Goal: Find specific page/section: Find specific page/section

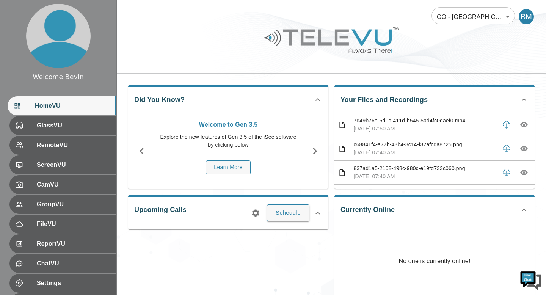
click at [478, 6] on body "Welcome Bevin HomeVU GlassVU RemoteVU ScreenVU CamVU GroupVU FileVU ReportVU Ch…" at bounding box center [273, 202] width 546 height 405
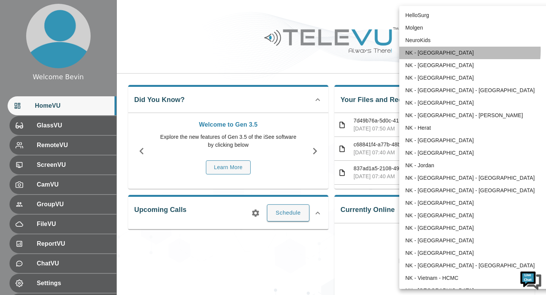
click at [445, 50] on li "NK - [GEOGRAPHIC_DATA]" at bounding box center [478, 53] width 157 height 13
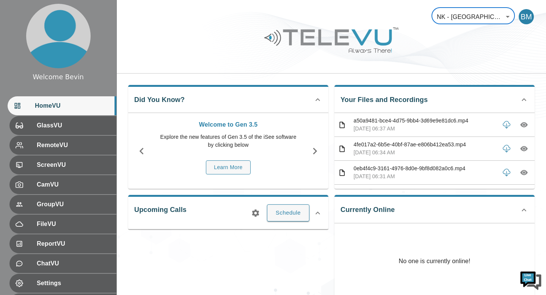
click at [224, 56] on div at bounding box center [332, 45] width 430 height 43
click at [483, 22] on body "Welcome Bevin HomeVU GlassVU RemoteVU ScreenVU CamVU GroupVU FileVU ReportVU Ch…" at bounding box center [273, 202] width 546 height 405
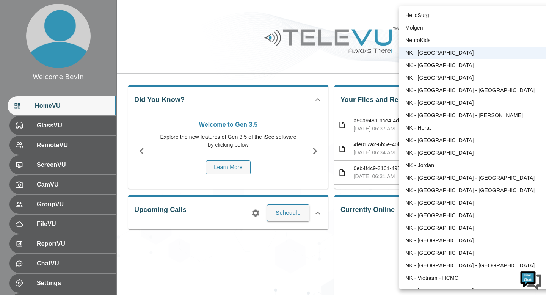
click at [458, 65] on li "NK - [GEOGRAPHIC_DATA]" at bounding box center [478, 65] width 157 height 13
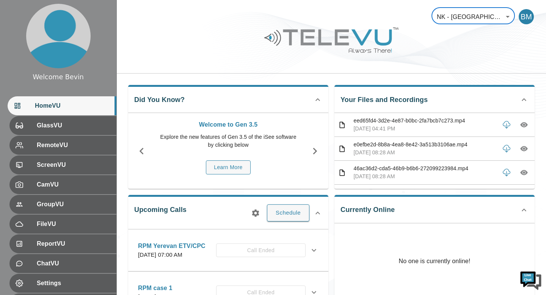
click at [489, 16] on body "Welcome Bevin HomeVU GlassVU RemoteVU ScreenVU CamVU GroupVU FileVU ReportVU Ch…" at bounding box center [273, 231] width 546 height 462
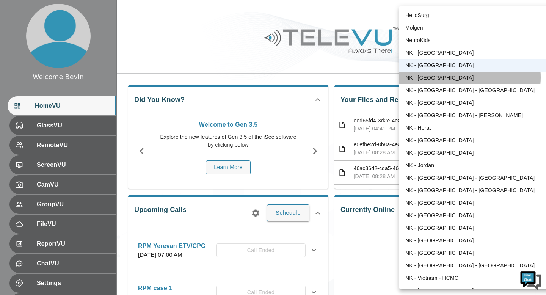
click at [460, 77] on li "NK - [GEOGRAPHIC_DATA]" at bounding box center [478, 78] width 157 height 13
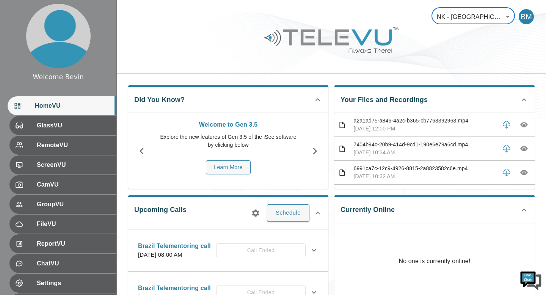
click at [477, 17] on body "Welcome Bevin HomeVU GlassVU RemoteVU ScreenVU CamVU GroupVU FileVU ReportVU Ch…" at bounding box center [273, 246] width 546 height 493
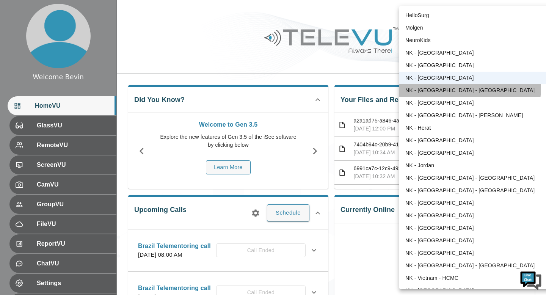
click at [453, 87] on li "NK - [GEOGRAPHIC_DATA] - [GEOGRAPHIC_DATA]" at bounding box center [478, 90] width 157 height 13
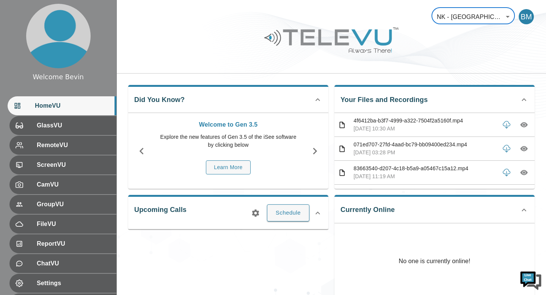
click at [482, 17] on body "Welcome Bevin HomeVU GlassVU RemoteVU ScreenVU CamVU GroupVU FileVU ReportVU Ch…" at bounding box center [273, 202] width 546 height 405
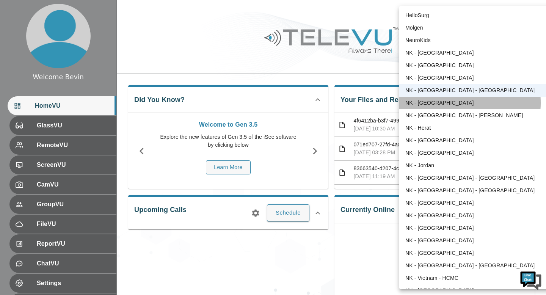
click at [441, 103] on li "NK - [GEOGRAPHIC_DATA]" at bounding box center [478, 103] width 157 height 13
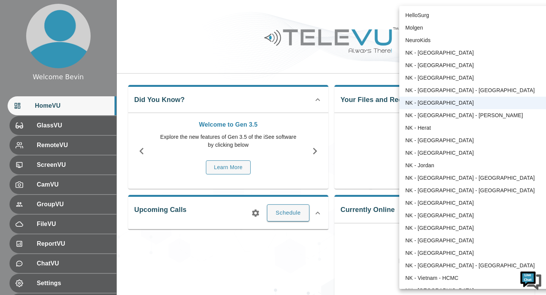
click at [476, 15] on body "Welcome Bevin HomeVU GlassVU RemoteVU ScreenVU CamVU GroupVU FileVU ReportVU Ch…" at bounding box center [273, 202] width 546 height 405
click at [438, 116] on li "NK - [GEOGRAPHIC_DATA] - [PERSON_NAME]" at bounding box center [478, 115] width 157 height 13
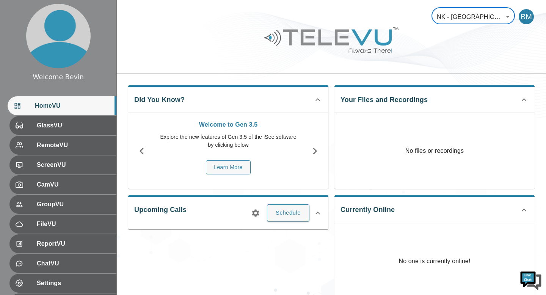
click at [452, 19] on body "Welcome Bevin HomeVU GlassVU RemoteVU ScreenVU CamVU GroupVU FileVU ReportVU Ch…" at bounding box center [273, 202] width 546 height 405
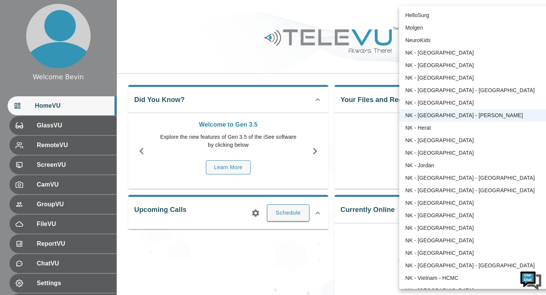
click at [437, 128] on li "NK - Herat" at bounding box center [478, 128] width 157 height 13
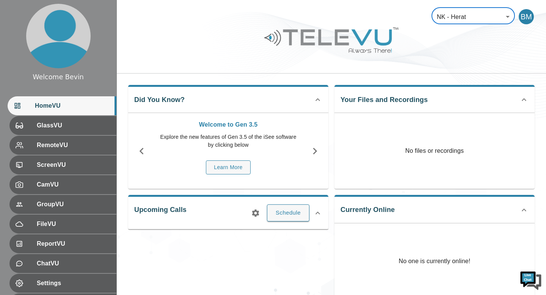
click at [477, 10] on body "Welcome Bevin HomeVU GlassVU RemoteVU ScreenVU CamVU GroupVU FileVU ReportVU Ch…" at bounding box center [273, 202] width 546 height 405
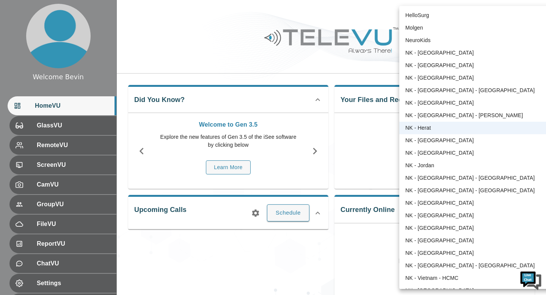
click at [441, 138] on li "NK - [GEOGRAPHIC_DATA]" at bounding box center [478, 140] width 157 height 13
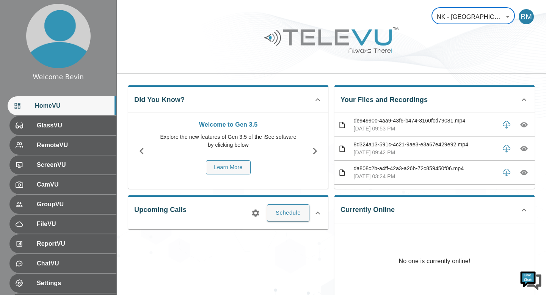
click at [477, 12] on body "Welcome Bevin HomeVU GlassVU RemoteVU ScreenVU CamVU GroupVU FileVU ReportVU Ch…" at bounding box center [273, 202] width 546 height 405
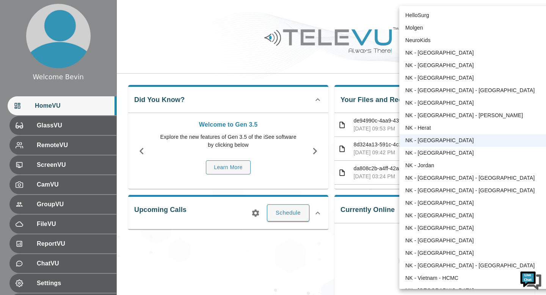
click at [433, 150] on li "NK - [GEOGRAPHIC_DATA]" at bounding box center [478, 153] width 157 height 13
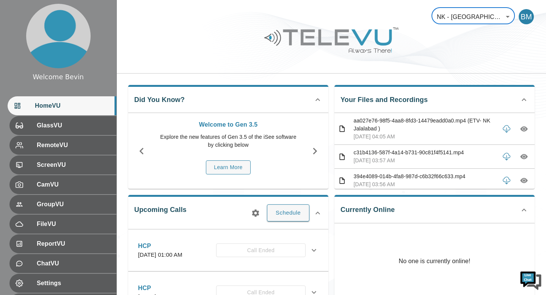
click at [490, 13] on body "Welcome Bevin HomeVU GlassVU RemoteVU ScreenVU CamVU GroupVU FileVU ReportVU Ch…" at bounding box center [273, 246] width 546 height 493
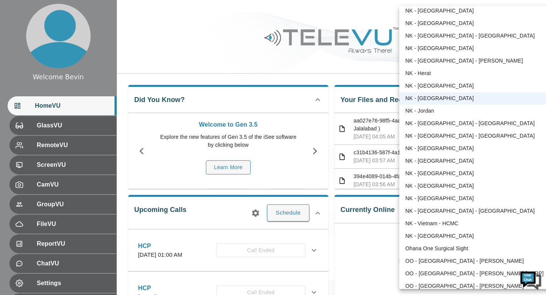
scroll to position [55, 0]
click at [442, 112] on li "NK - Jordan" at bounding box center [478, 110] width 157 height 13
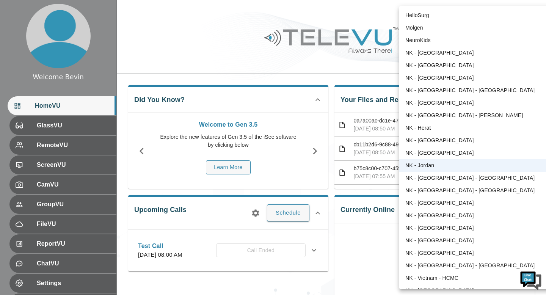
click at [482, 16] on body "Welcome Bevin HomeVU GlassVU RemoteVU ScreenVU CamVU GroupVU FileVU ReportVU Ch…" at bounding box center [273, 202] width 546 height 405
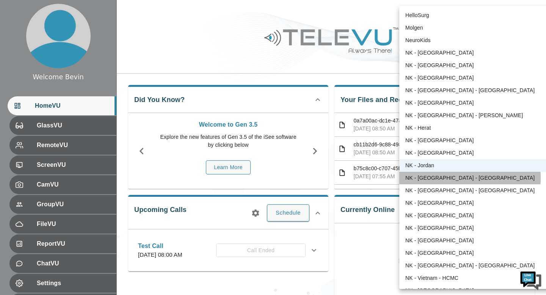
click at [431, 178] on li "NK - [GEOGRAPHIC_DATA] - [GEOGRAPHIC_DATA]" at bounding box center [478, 178] width 157 height 13
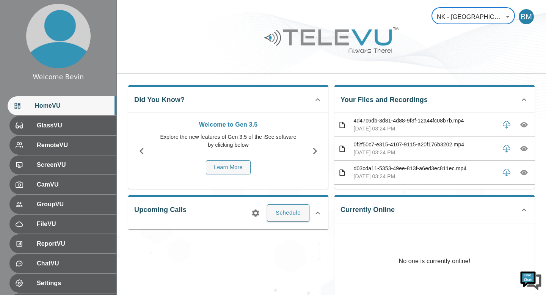
click at [483, 17] on body "Welcome Bevin HomeVU GlassVU RemoteVU ScreenVU CamVU GroupVU FileVU ReportVU Ch…" at bounding box center [273, 202] width 546 height 405
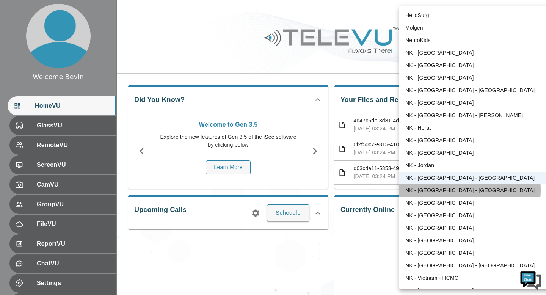
click at [446, 190] on li "NK - [GEOGRAPHIC_DATA] - [GEOGRAPHIC_DATA]" at bounding box center [478, 190] width 157 height 13
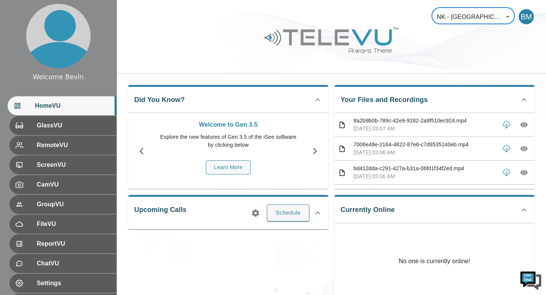
click at [493, 12] on body "Welcome Bevin HomeVU GlassVU RemoteVU ScreenVU CamVU GroupVU FileVU ReportVU Ch…" at bounding box center [273, 202] width 546 height 405
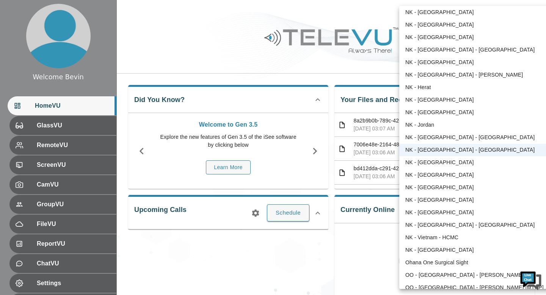
scroll to position [49, 0]
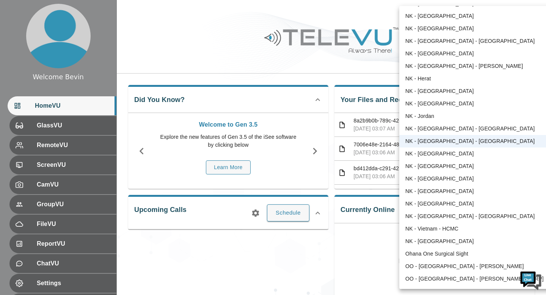
click at [442, 157] on li "NK - [GEOGRAPHIC_DATA]" at bounding box center [478, 154] width 157 height 13
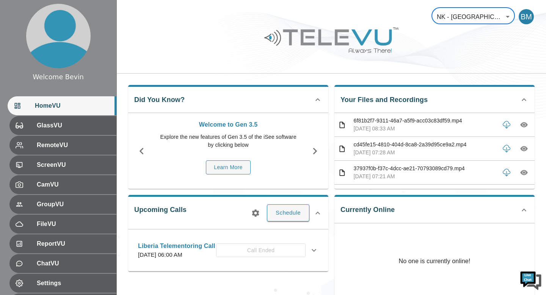
click at [458, 17] on body "Welcome Bevin HomeVU GlassVU RemoteVU ScreenVU CamVU GroupVU FileVU ReportVU Ch…" at bounding box center [273, 202] width 546 height 405
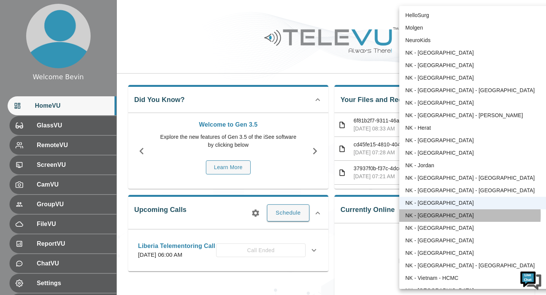
click at [418, 215] on li "NK - [GEOGRAPHIC_DATA]" at bounding box center [478, 215] width 157 height 13
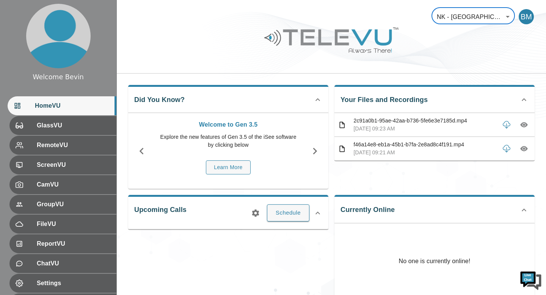
click at [474, 14] on body "Welcome Bevin HomeVU GlassVU RemoteVU ScreenVU CamVU GroupVU FileVU ReportVU Ch…" at bounding box center [273, 202] width 546 height 405
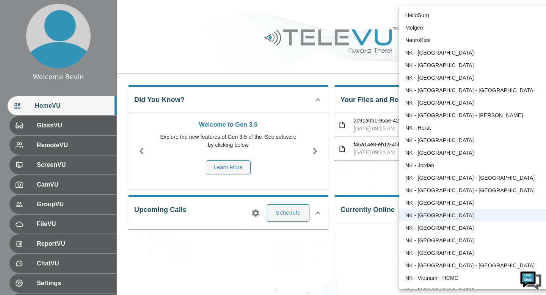
click at [433, 232] on li "NK - [GEOGRAPHIC_DATA]" at bounding box center [478, 228] width 157 height 13
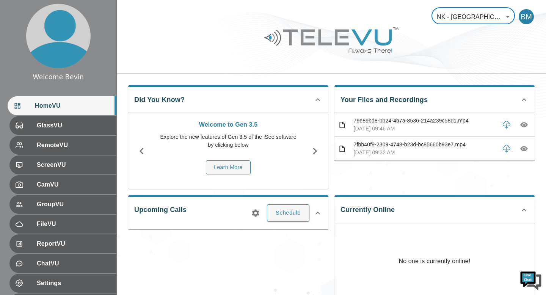
click at [483, 14] on body "Welcome Bevin HomeVU GlassVU RemoteVU ScreenVU CamVU GroupVU FileVU ReportVU Ch…" at bounding box center [273, 202] width 546 height 405
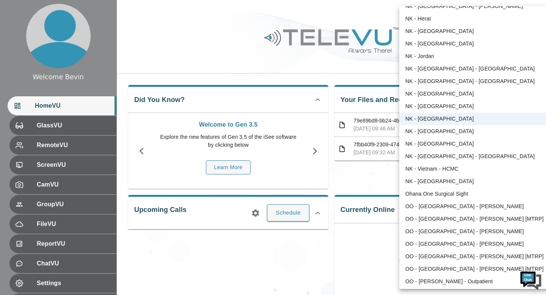
scroll to position [112, 0]
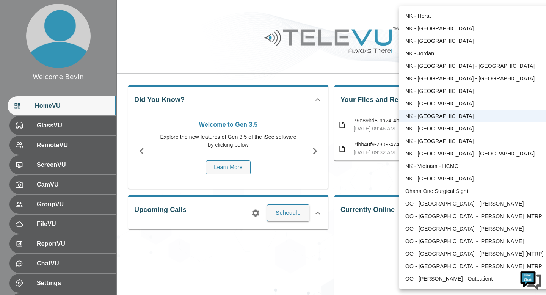
click at [444, 128] on li "NK - [GEOGRAPHIC_DATA]" at bounding box center [478, 129] width 157 height 13
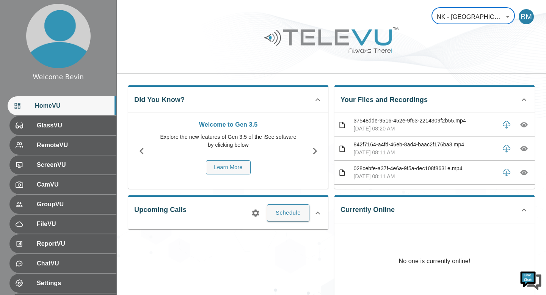
click at [478, 17] on body "Welcome Bevin HomeVU GlassVU RemoteVU ScreenVU CamVU GroupVU FileVU ReportVU Ch…" at bounding box center [273, 202] width 546 height 405
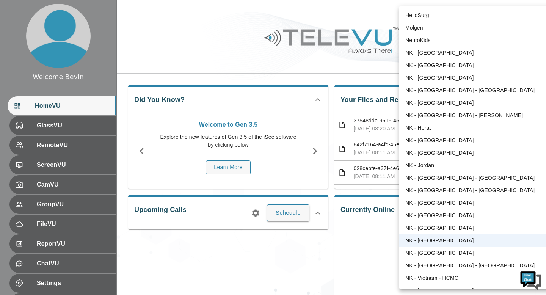
click at [426, 252] on li "NK - [GEOGRAPHIC_DATA]" at bounding box center [478, 253] width 157 height 13
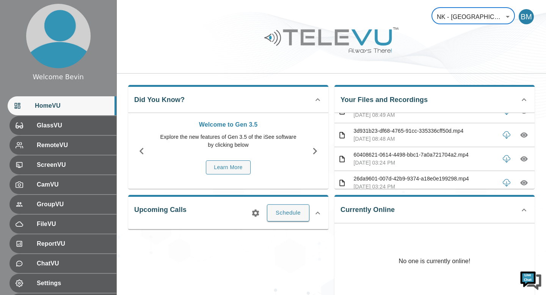
scroll to position [0, 0]
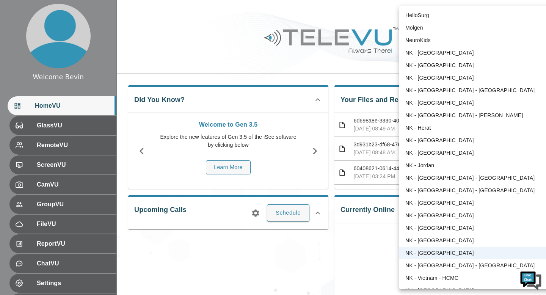
click at [481, 15] on body "Welcome Bevin HomeVU GlassVU RemoteVU ScreenVU CamVU GroupVU FileVU ReportVU Ch…" at bounding box center [273, 202] width 546 height 405
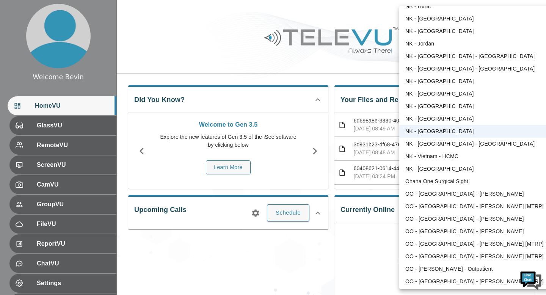
scroll to position [128, 0]
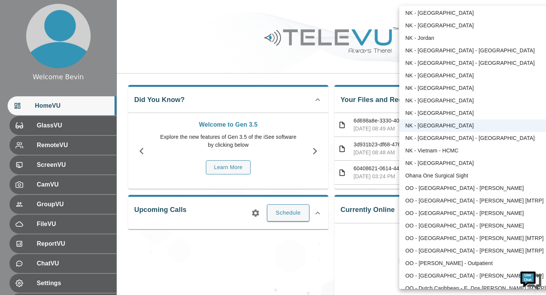
click at [448, 138] on li "NK - [GEOGRAPHIC_DATA] - [GEOGRAPHIC_DATA]" at bounding box center [478, 138] width 157 height 13
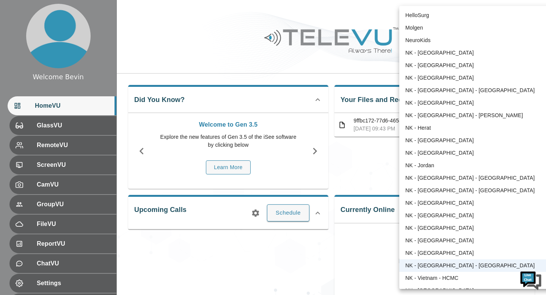
click at [468, 17] on body "Welcome Bevin HomeVU GlassVU RemoteVU ScreenVU CamVU GroupVU FileVU ReportVU Ch…" at bounding box center [273, 202] width 546 height 405
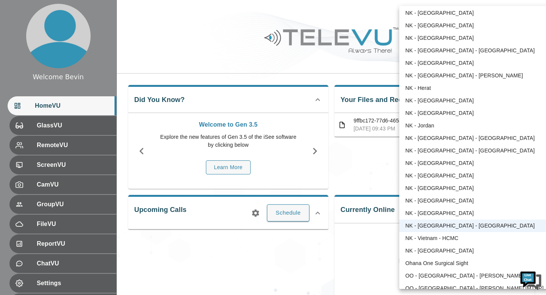
scroll to position [44, 0]
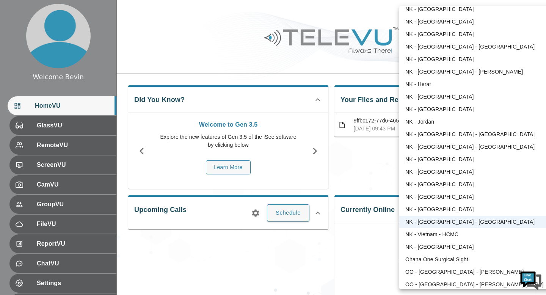
click at [437, 235] on li "NK - Vietnam - HCMC" at bounding box center [478, 234] width 157 height 13
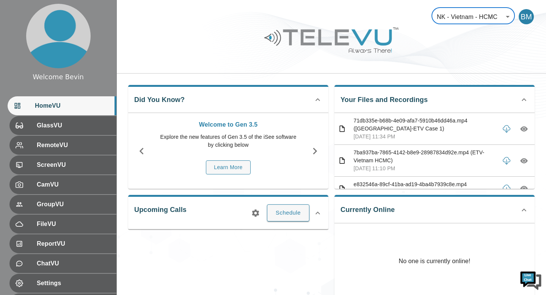
click at [465, 13] on body "Welcome Bevin HomeVU GlassVU RemoteVU ScreenVU CamVU GroupVU FileVU ReportVU Ch…" at bounding box center [273, 202] width 546 height 405
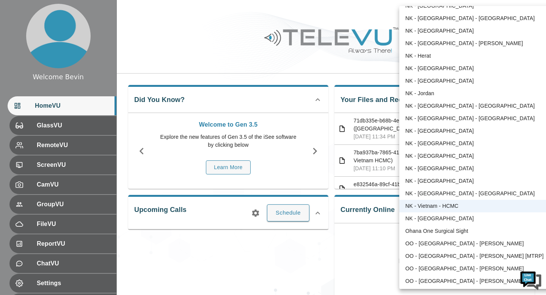
scroll to position [79, 0]
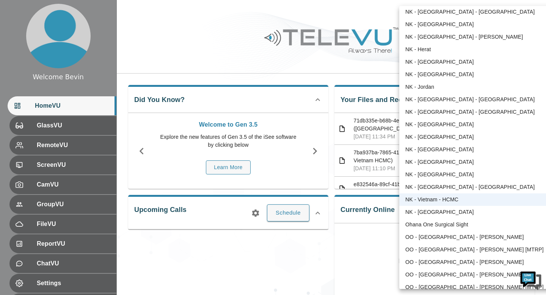
click at [428, 214] on li "NK - [GEOGRAPHIC_DATA]" at bounding box center [478, 212] width 157 height 13
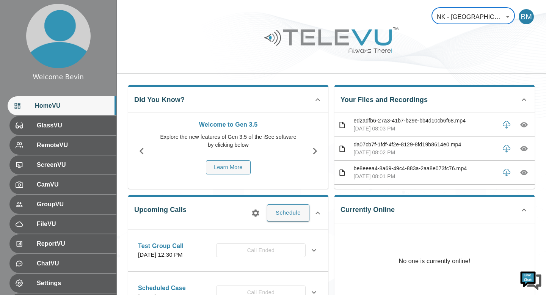
click at [475, 15] on body "Welcome Bevin HomeVU GlassVU RemoteVU ScreenVU CamVU GroupVU FileVU ReportVU Ch…" at bounding box center [273, 210] width 546 height 420
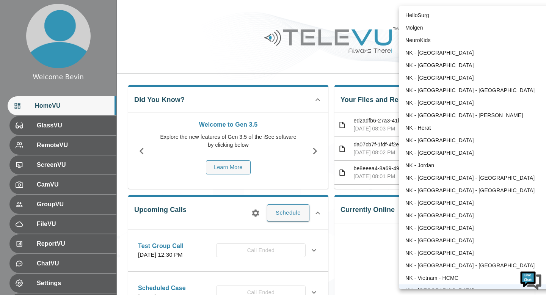
scroll to position [8, 0]
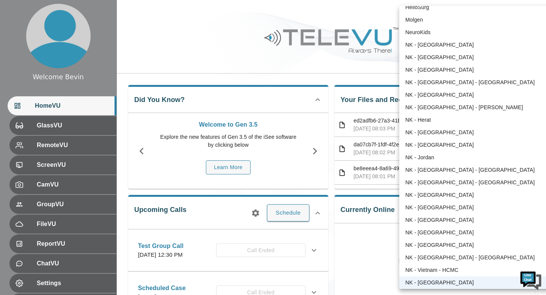
click at [433, 270] on li "NK - Vietnam - HCMC" at bounding box center [478, 270] width 157 height 13
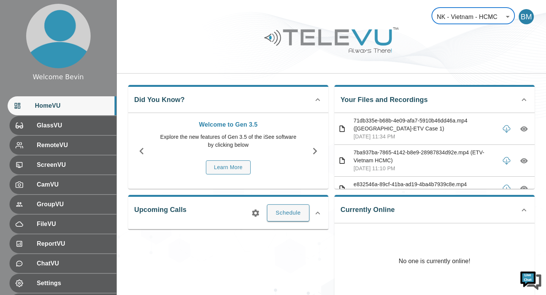
click at [460, 17] on body "Welcome Bevin HomeVU GlassVU RemoteVU ScreenVU CamVU GroupVU FileVU ReportVU Ch…" at bounding box center [273, 202] width 546 height 405
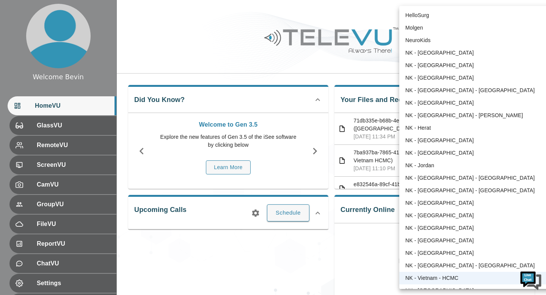
click at [433, 263] on li "NK - [GEOGRAPHIC_DATA] - [GEOGRAPHIC_DATA]" at bounding box center [478, 266] width 157 height 13
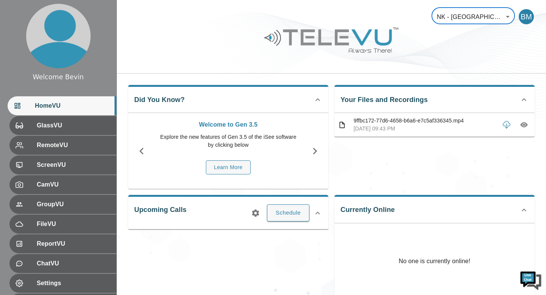
click at [471, 15] on body "Welcome Bevin HomeVU GlassVU RemoteVU ScreenVU CamVU GroupVU FileVU ReportVU Ch…" at bounding box center [273, 202] width 546 height 405
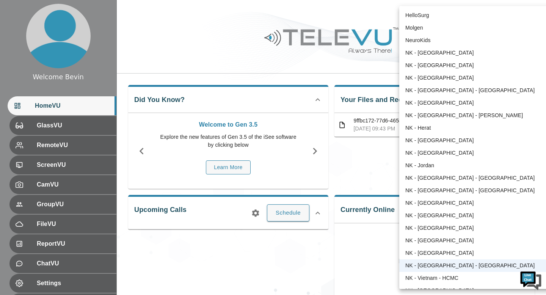
click at [424, 253] on li "NK - [GEOGRAPHIC_DATA]" at bounding box center [478, 253] width 157 height 13
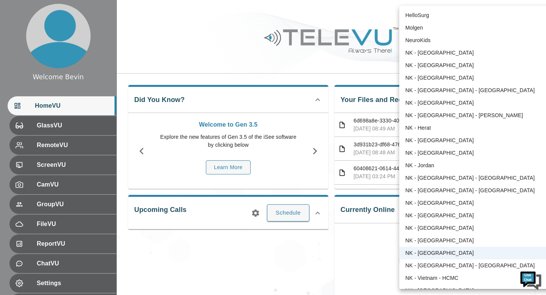
click at [459, 14] on body "Welcome Bevin HomeVU GlassVU RemoteVU ScreenVU CamVU GroupVU FileVU ReportVU Ch…" at bounding box center [273, 202] width 546 height 405
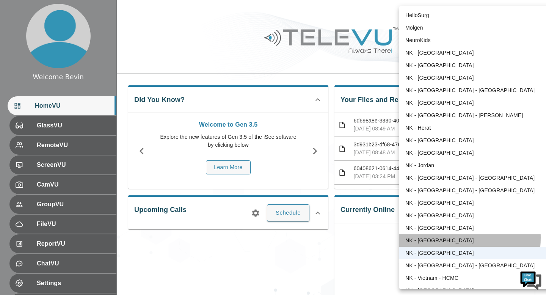
click at [432, 238] on li "NK - [GEOGRAPHIC_DATA]" at bounding box center [478, 241] width 157 height 13
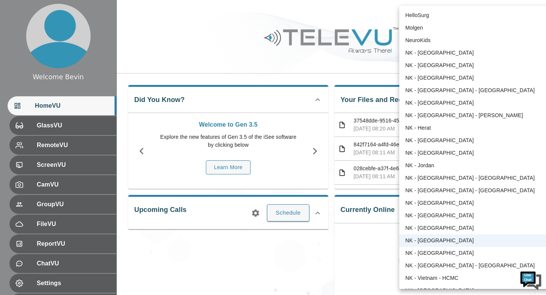
click at [456, 19] on body "Welcome Bevin HomeVU GlassVU RemoteVU ScreenVU CamVU GroupVU FileVU ReportVU Ch…" at bounding box center [273, 202] width 546 height 405
click at [425, 230] on li "NK - [GEOGRAPHIC_DATA]" at bounding box center [478, 228] width 157 height 13
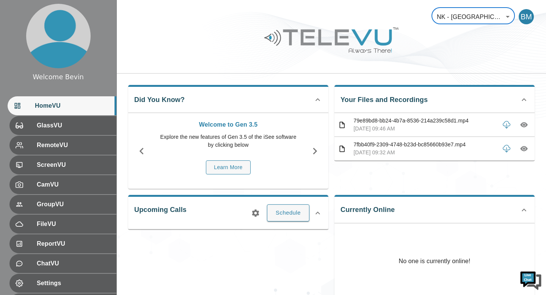
click at [466, 20] on body "Welcome Bevin HomeVU GlassVU RemoteVU ScreenVU CamVU GroupVU FileVU ReportVU Ch…" at bounding box center [273, 202] width 546 height 405
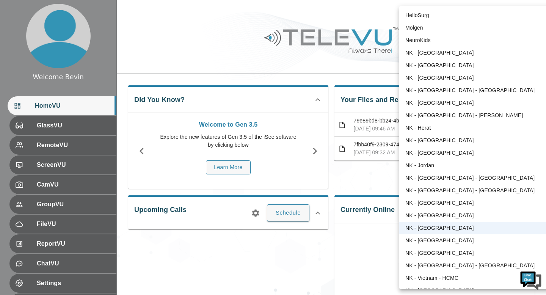
click at [435, 216] on li "NK - [GEOGRAPHIC_DATA]" at bounding box center [478, 215] width 157 height 13
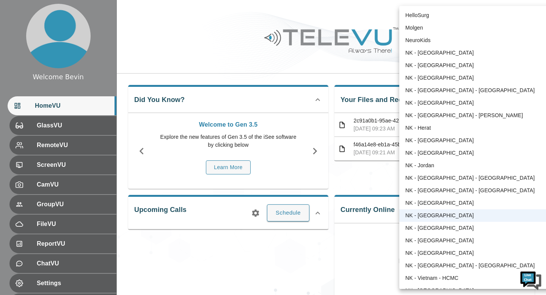
click at [453, 23] on body "Welcome Bevin HomeVU GlassVU RemoteVU ScreenVU CamVU GroupVU FileVU ReportVU Ch…" at bounding box center [273, 202] width 546 height 405
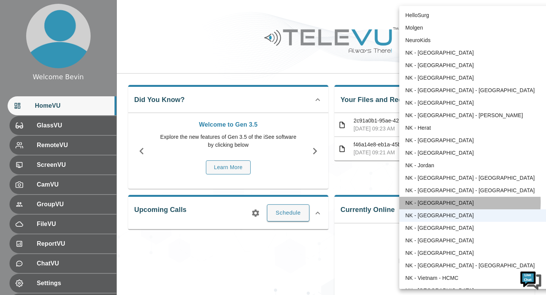
click at [439, 202] on li "NK - [GEOGRAPHIC_DATA]" at bounding box center [478, 203] width 157 height 13
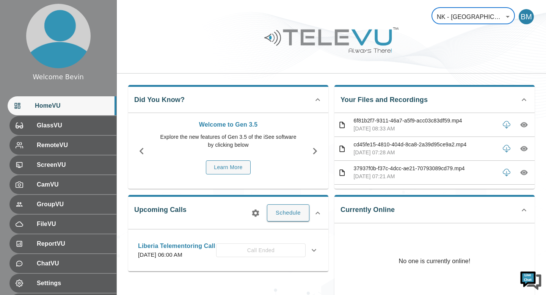
click at [458, 16] on body "Welcome Bevin HomeVU GlassVU RemoteVU ScreenVU CamVU GroupVU FileVU ReportVU Ch…" at bounding box center [273, 202] width 546 height 405
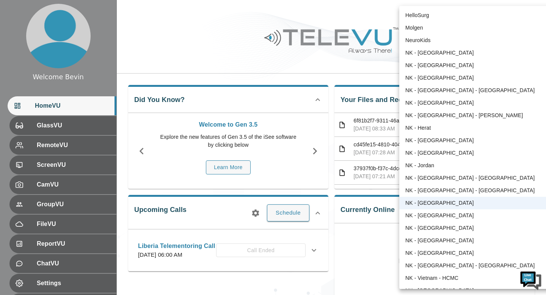
click at [441, 190] on li "NK - [GEOGRAPHIC_DATA] - [GEOGRAPHIC_DATA]" at bounding box center [478, 190] width 157 height 13
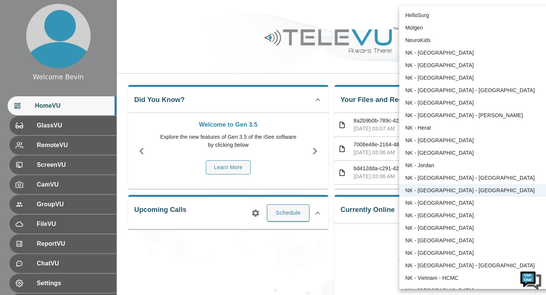
click at [462, 19] on body "Welcome Bevin HomeVU GlassVU RemoteVU ScreenVU CamVU GroupVU FileVU ReportVU Ch…" at bounding box center [273, 202] width 546 height 405
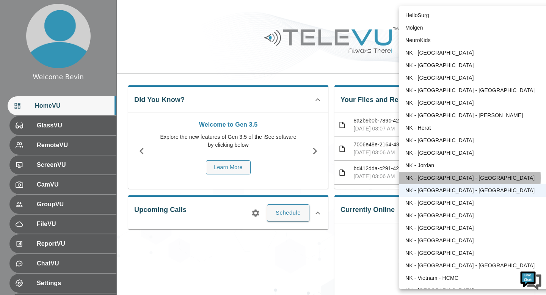
click at [438, 178] on li "NK - [GEOGRAPHIC_DATA] - [GEOGRAPHIC_DATA]" at bounding box center [478, 178] width 157 height 13
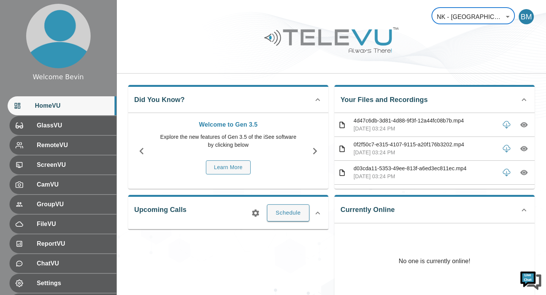
click at [455, 11] on body "Welcome Bevin HomeVU GlassVU RemoteVU ScreenVU CamVU GroupVU FileVU ReportVU Ch…" at bounding box center [273, 202] width 546 height 405
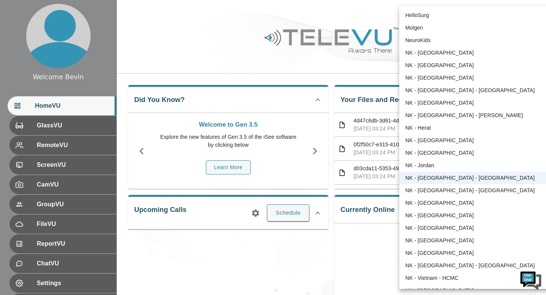
click at [441, 164] on li "NK - Jordan" at bounding box center [478, 165] width 157 height 13
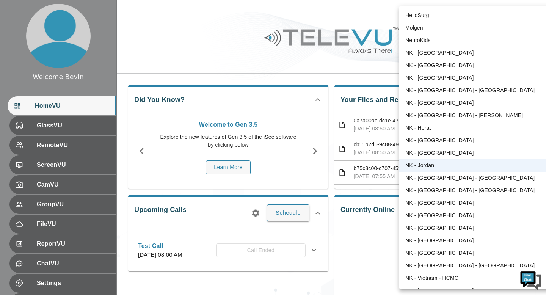
click at [477, 15] on body "Welcome Bevin HomeVU GlassVU RemoteVU ScreenVU CamVU GroupVU FileVU ReportVU Ch…" at bounding box center [273, 202] width 546 height 405
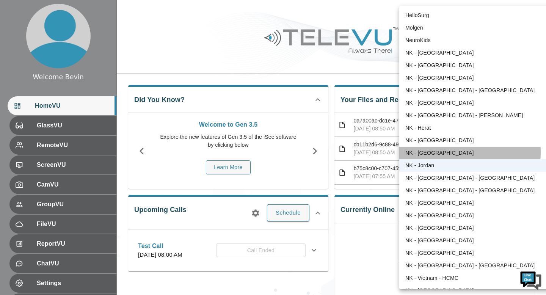
click at [452, 152] on li "NK - [GEOGRAPHIC_DATA]" at bounding box center [478, 153] width 157 height 13
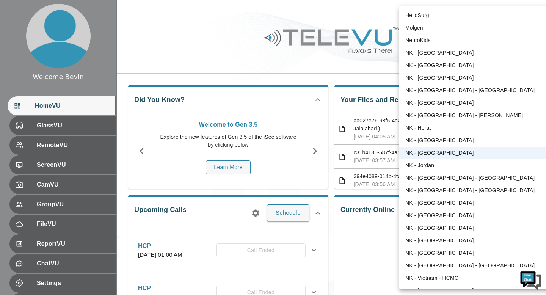
click at [459, 14] on body "Welcome Bevin HomeVU GlassVU RemoteVU ScreenVU CamVU GroupVU FileVU ReportVU Ch…" at bounding box center [273, 246] width 546 height 493
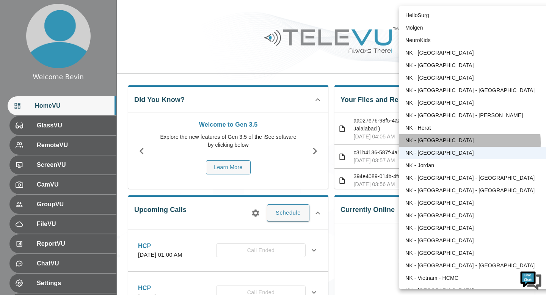
click at [435, 143] on li "NK - [GEOGRAPHIC_DATA]" at bounding box center [478, 140] width 157 height 13
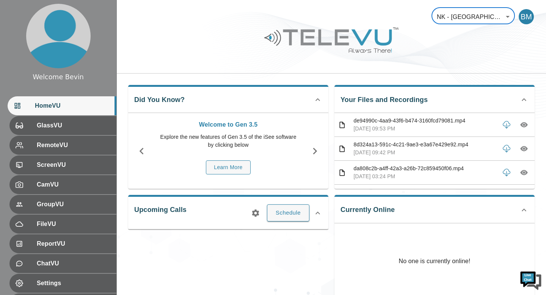
click at [457, 15] on body "Welcome Bevin HomeVU GlassVU RemoteVU ScreenVU CamVU GroupVU FileVU ReportVU Ch…" at bounding box center [273, 202] width 546 height 405
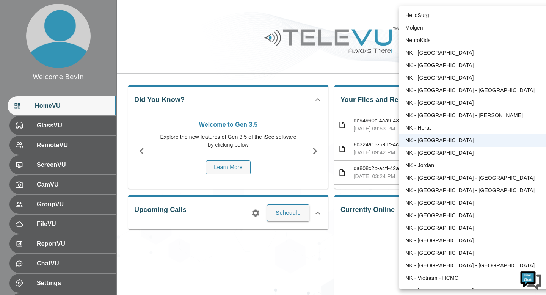
click at [435, 127] on li "NK - Herat" at bounding box center [478, 128] width 157 height 13
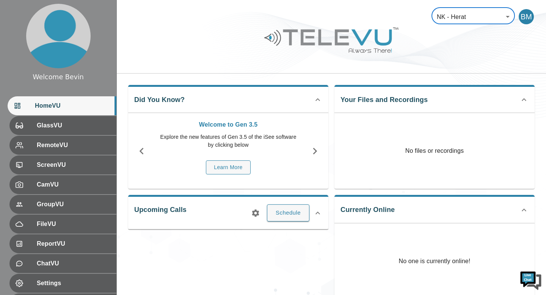
click at [472, 16] on body "Welcome Bevin HomeVU GlassVU RemoteVU ScreenVU CamVU GroupVU FileVU ReportVU Ch…" at bounding box center [273, 202] width 546 height 405
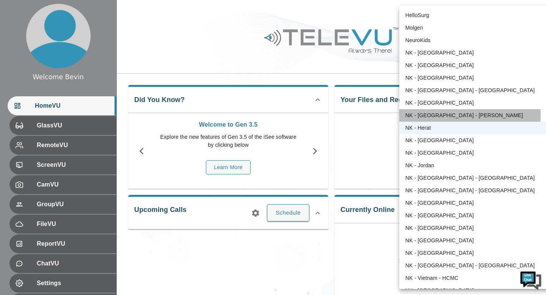
click at [461, 115] on li "NK - [GEOGRAPHIC_DATA] - [PERSON_NAME]" at bounding box center [478, 115] width 157 height 13
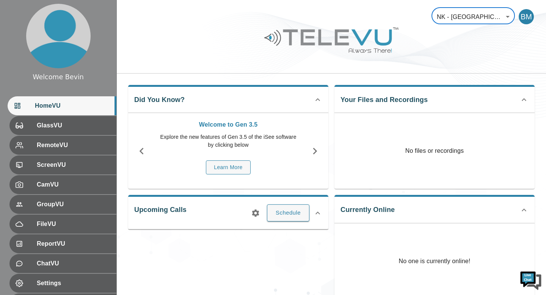
click at [466, 13] on body "Welcome Bevin HomeVU GlassVU RemoteVU ScreenVU CamVU GroupVU FileVU ReportVU Ch…" at bounding box center [273, 202] width 546 height 405
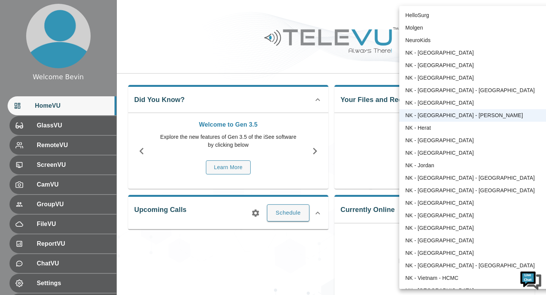
click at [439, 87] on li "NK - [GEOGRAPHIC_DATA] - [GEOGRAPHIC_DATA]" at bounding box center [478, 90] width 157 height 13
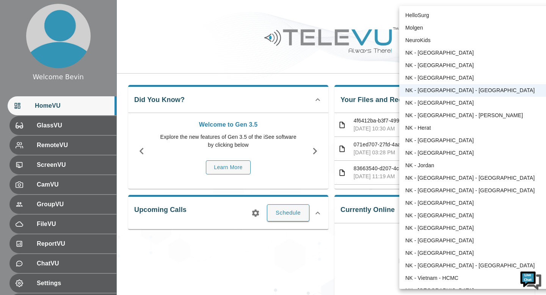
click at [450, 7] on body "Welcome Bevin HomeVU GlassVU RemoteVU ScreenVU CamVU GroupVU FileVU ReportVU Ch…" at bounding box center [273, 202] width 546 height 405
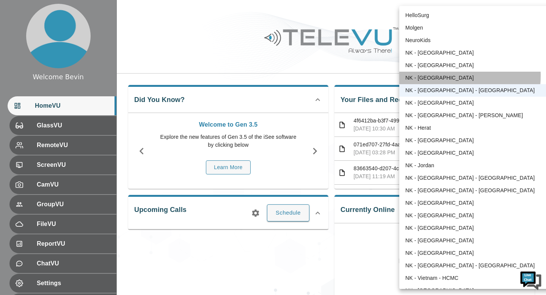
click at [438, 76] on li "NK - [GEOGRAPHIC_DATA]" at bounding box center [478, 78] width 157 height 13
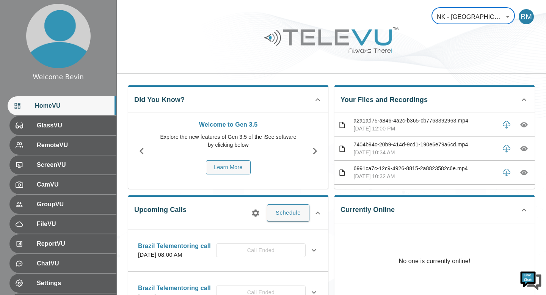
click at [461, 19] on body "Welcome Bevin HomeVU GlassVU RemoteVU ScreenVU CamVU GroupVU FileVU ReportVU Ch…" at bounding box center [273, 246] width 546 height 493
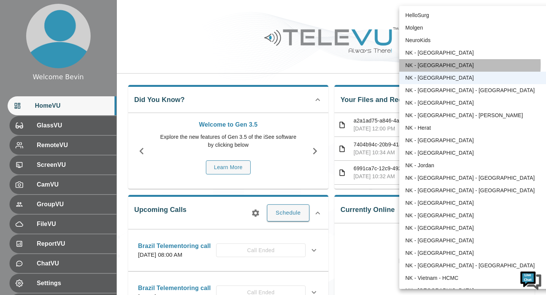
click at [435, 65] on li "NK - [GEOGRAPHIC_DATA]" at bounding box center [478, 65] width 157 height 13
type input "169"
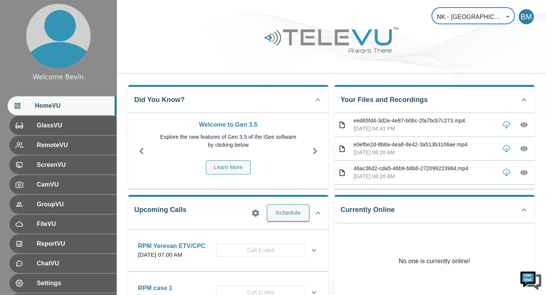
click at [472, 19] on body "Welcome Bevin HomeVU GlassVU RemoteVU ScreenVU CamVU GroupVU FileVU ReportVU Ch…" at bounding box center [273, 231] width 546 height 462
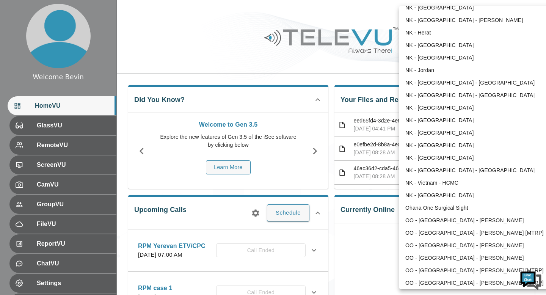
scroll to position [96, 0]
